Goal: Check status: Check status

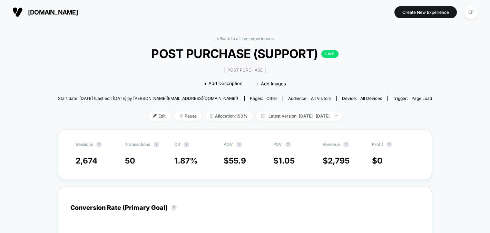
scroll to position [61, 0]
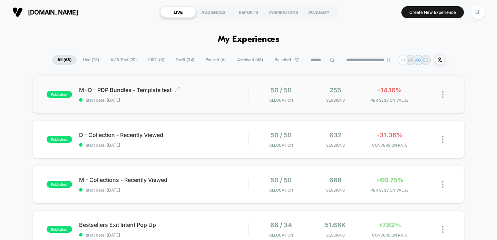
click at [210, 99] on span "start date: [DATE]" at bounding box center [164, 99] width 170 height 5
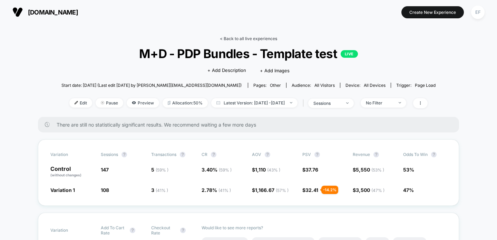
click at [247, 40] on link "< Back to all live experiences" at bounding box center [248, 38] width 57 height 5
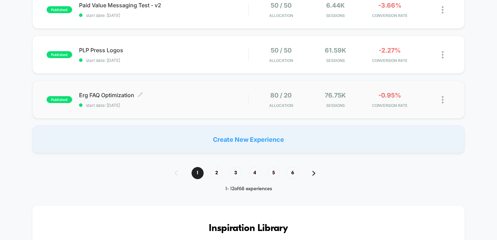
scroll to position [488, 0]
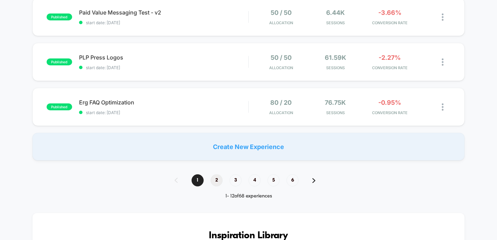
click at [219, 175] on span "2" at bounding box center [217, 180] width 12 height 12
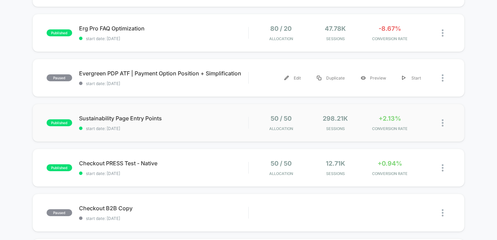
scroll to position [117, 0]
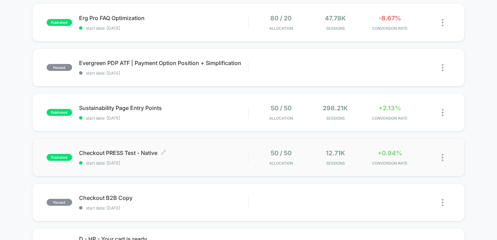
click at [219, 158] on div "Checkout PRESS Test - Native Click to edit experience details Click to edit exp…" at bounding box center [164, 157] width 170 height 16
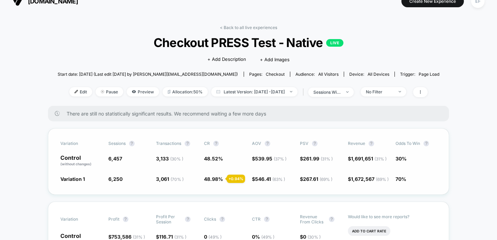
scroll to position [12, 0]
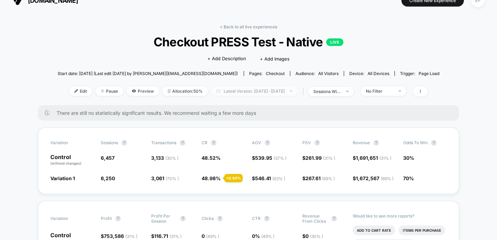
click at [232, 90] on span "Latest Version: [DATE] - [DATE]" at bounding box center [254, 90] width 86 height 9
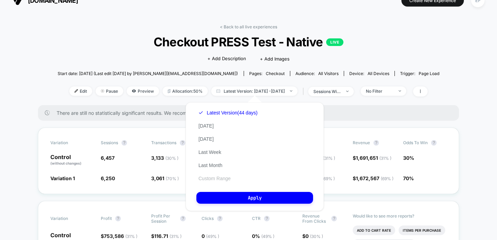
click at [217, 180] on button "Custom Range" at bounding box center [215, 178] width 36 height 6
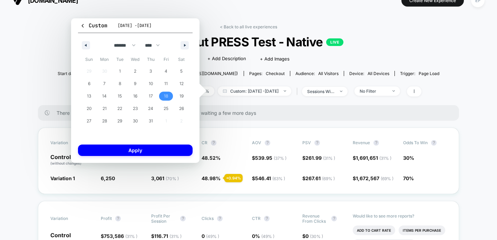
click at [166, 96] on span "18" at bounding box center [166, 96] width 4 height 12
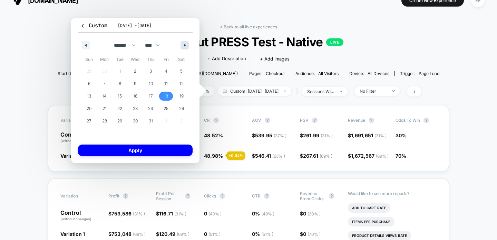
click at [185, 45] on icon "button" at bounding box center [185, 45] width 3 height 3
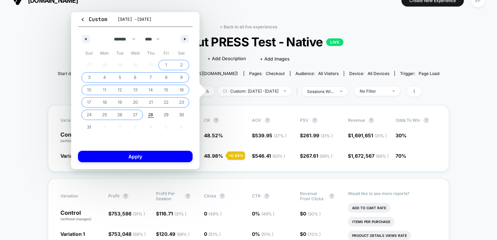
click at [135, 114] on span "27" at bounding box center [135, 114] width 5 height 12
select select "*"
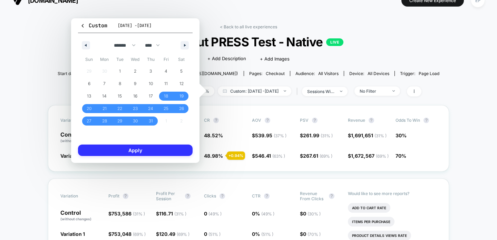
click at [143, 146] on button "Apply" at bounding box center [135, 149] width 115 height 11
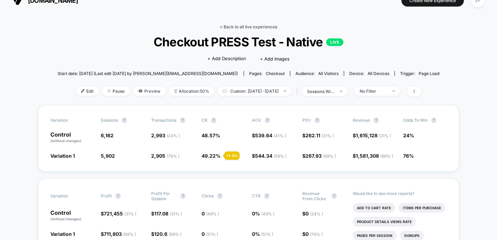
click at [239, 28] on link "< Back to all live experiences" at bounding box center [248, 26] width 57 height 5
